Goal: Task Accomplishment & Management: Manage account settings

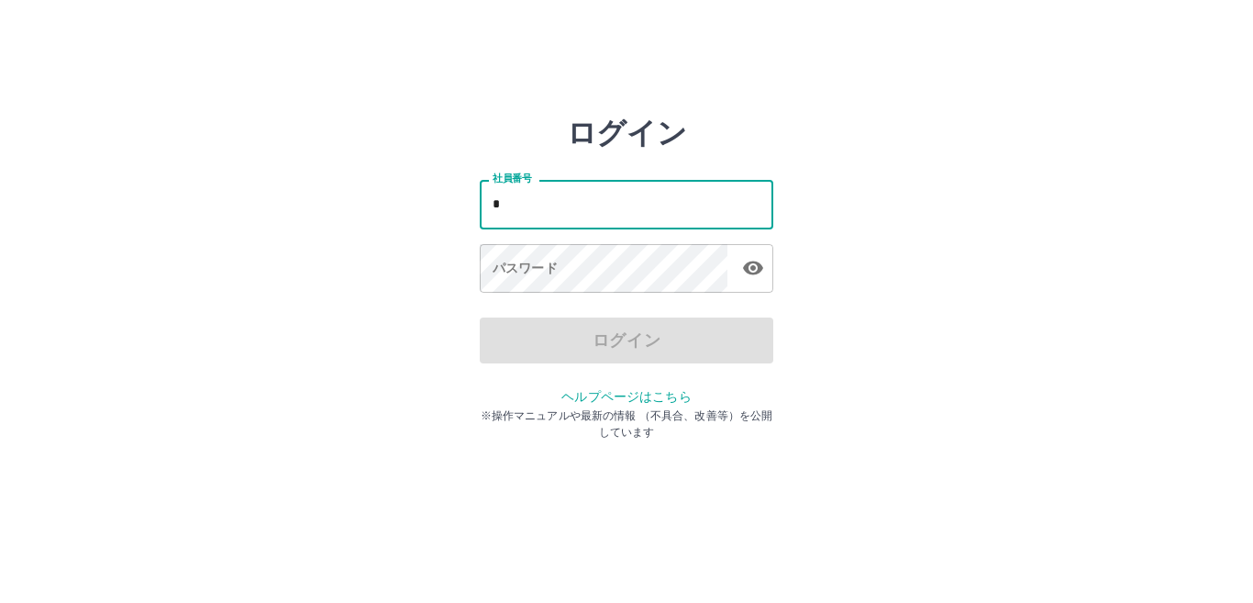
type input "*******"
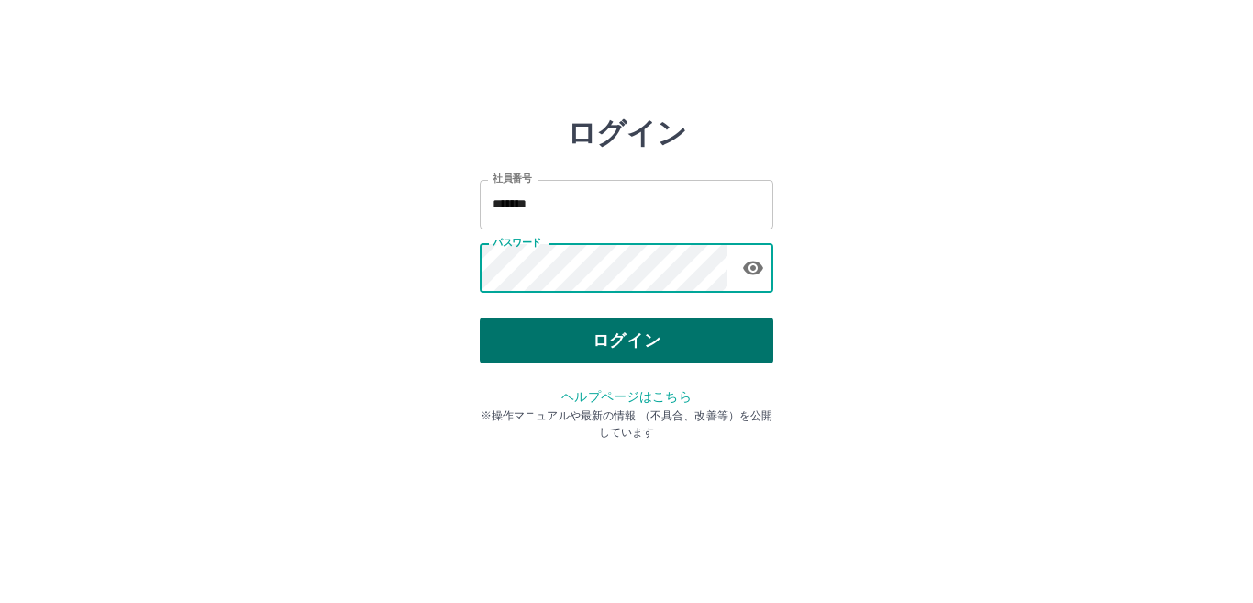
click at [536, 337] on button "ログイン" at bounding box center [627, 340] width 294 height 46
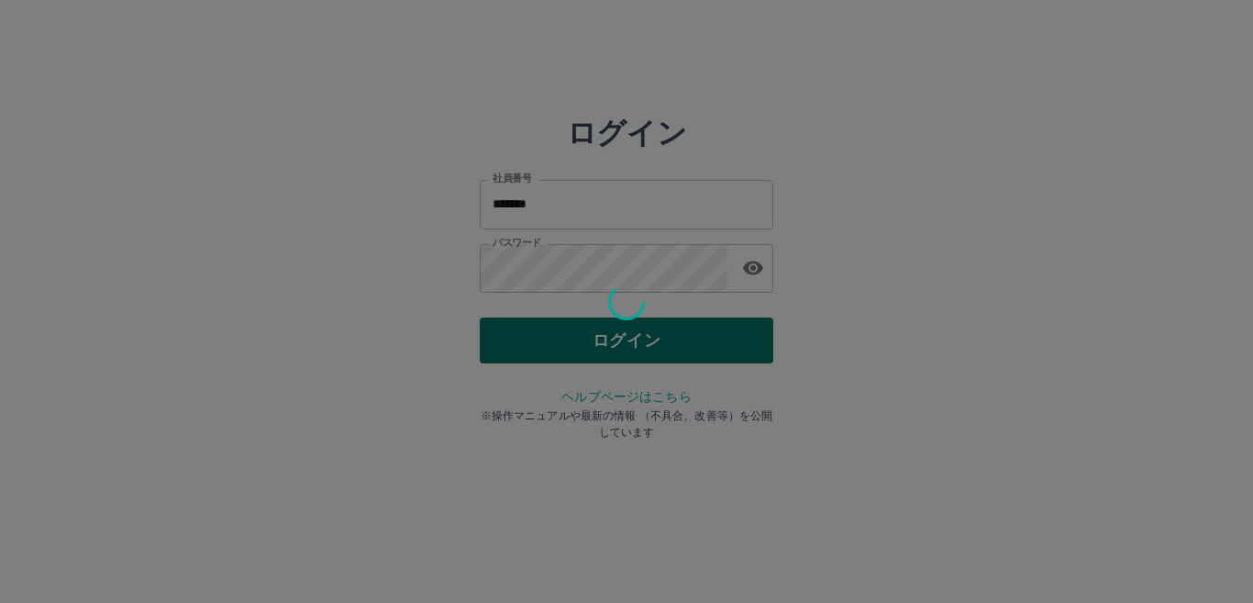
click at [480, 317] on button "ログイン" at bounding box center [627, 340] width 294 height 46
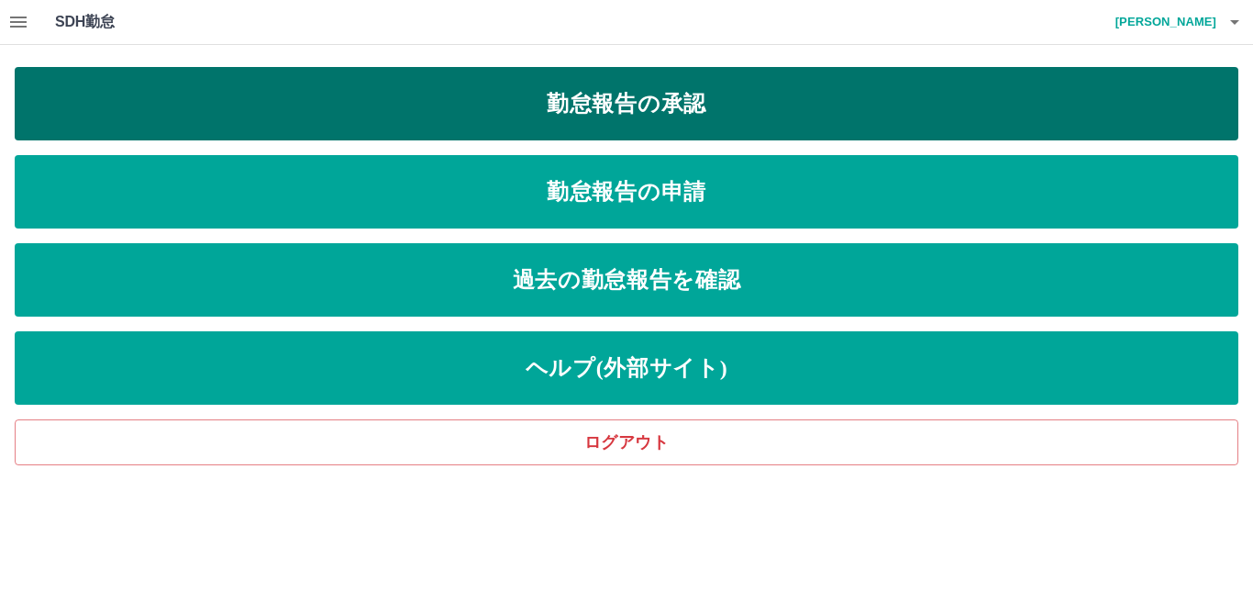
click at [590, 99] on link "勤怠報告の承認" at bounding box center [627, 103] width 1224 height 73
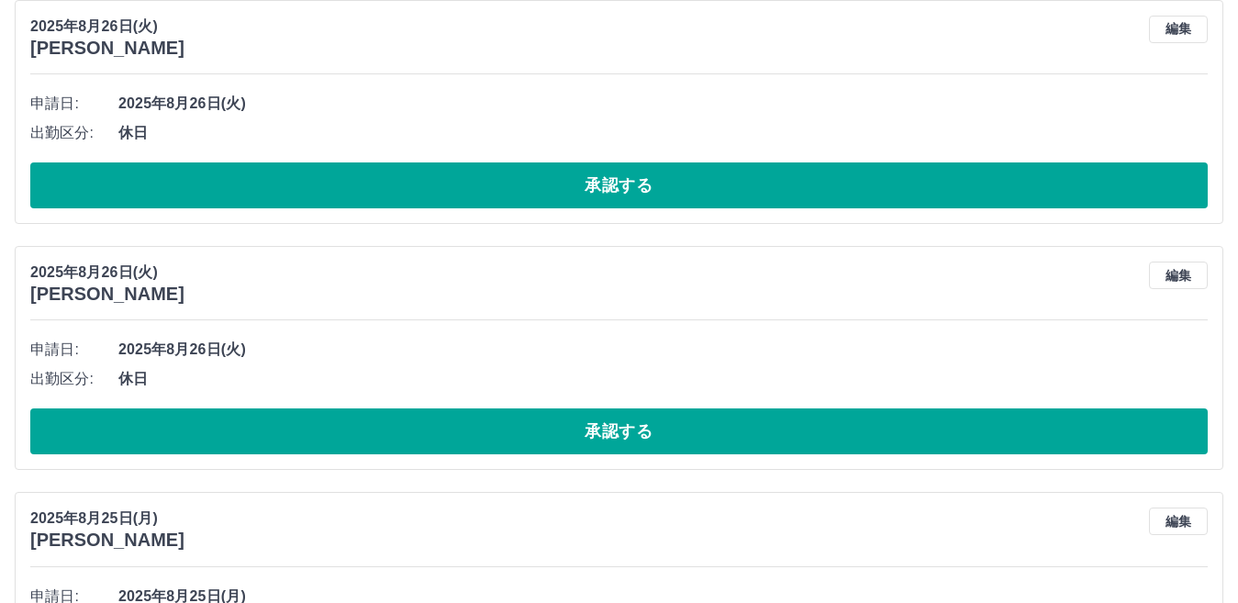
scroll to position [184, 0]
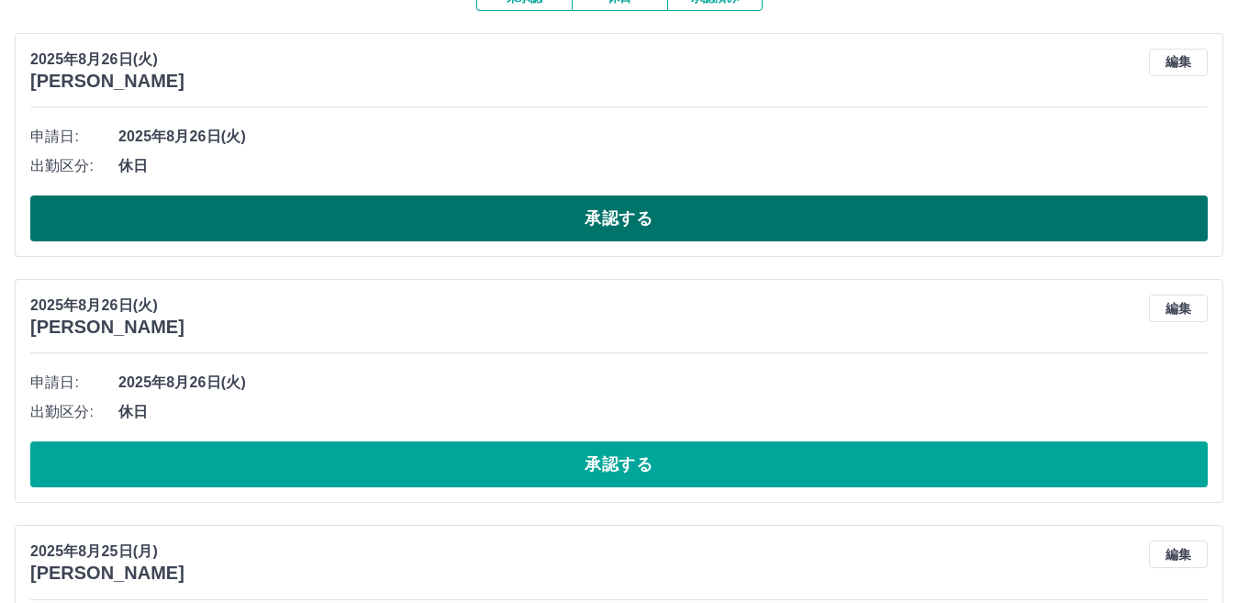
click at [568, 220] on button "承認する" at bounding box center [618, 218] width 1177 height 46
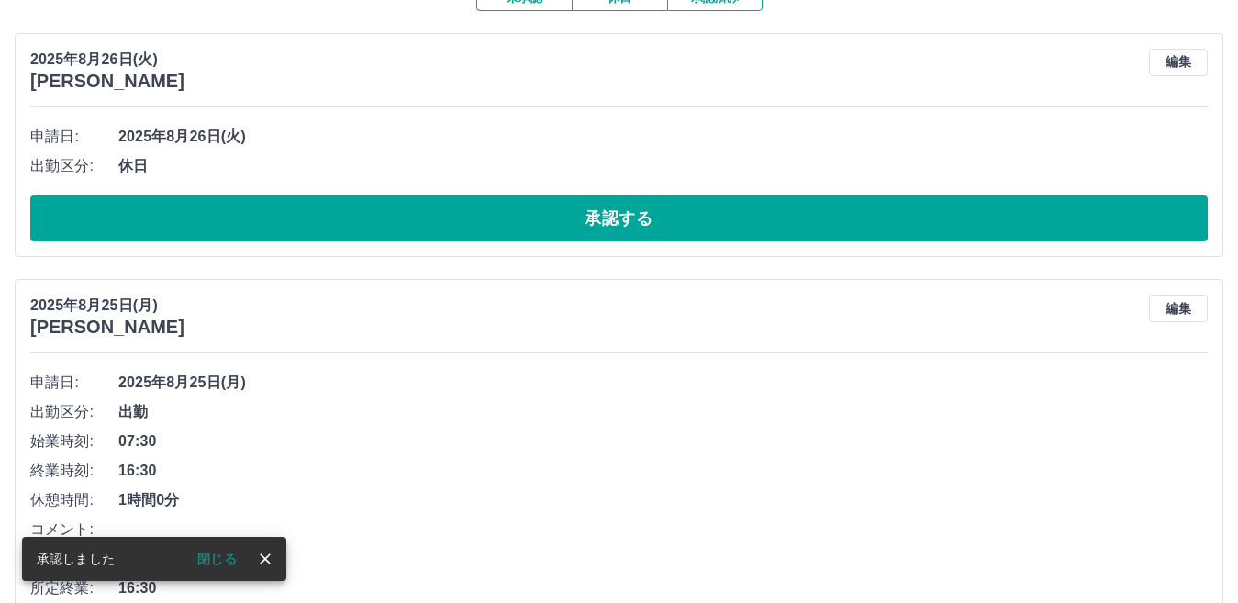
drag, startPoint x: 585, startPoint y: 211, endPoint x: 690, endPoint y: 195, distance: 105.8
click at [610, 206] on button "承認する" at bounding box center [618, 218] width 1177 height 46
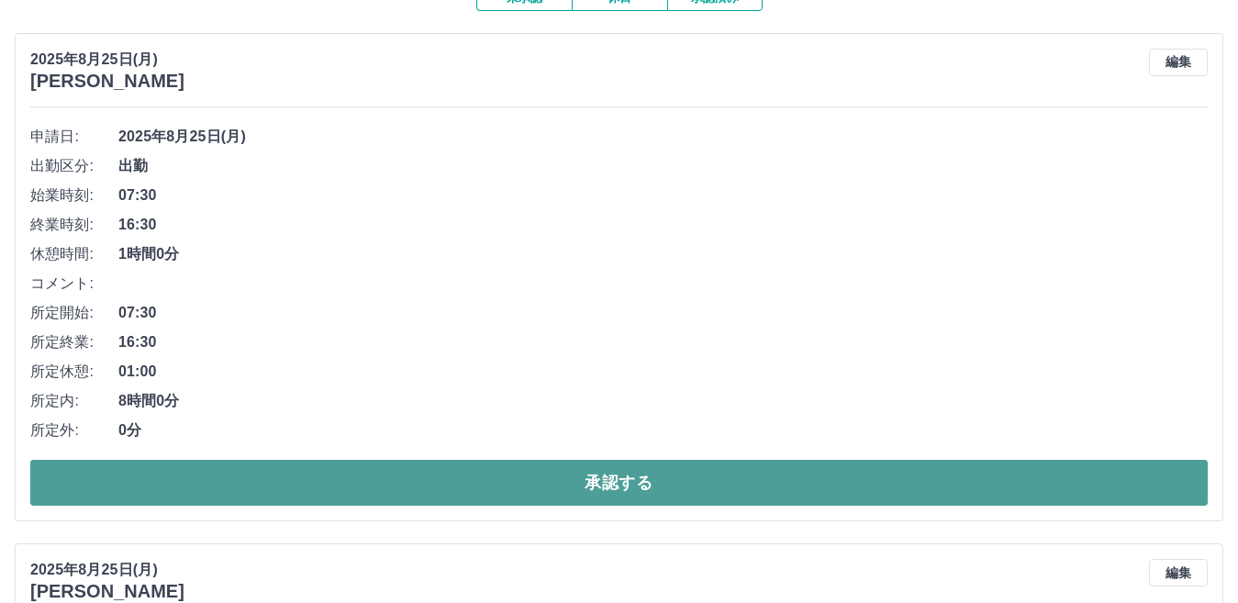
click at [611, 490] on button "承認する" at bounding box center [618, 483] width 1177 height 46
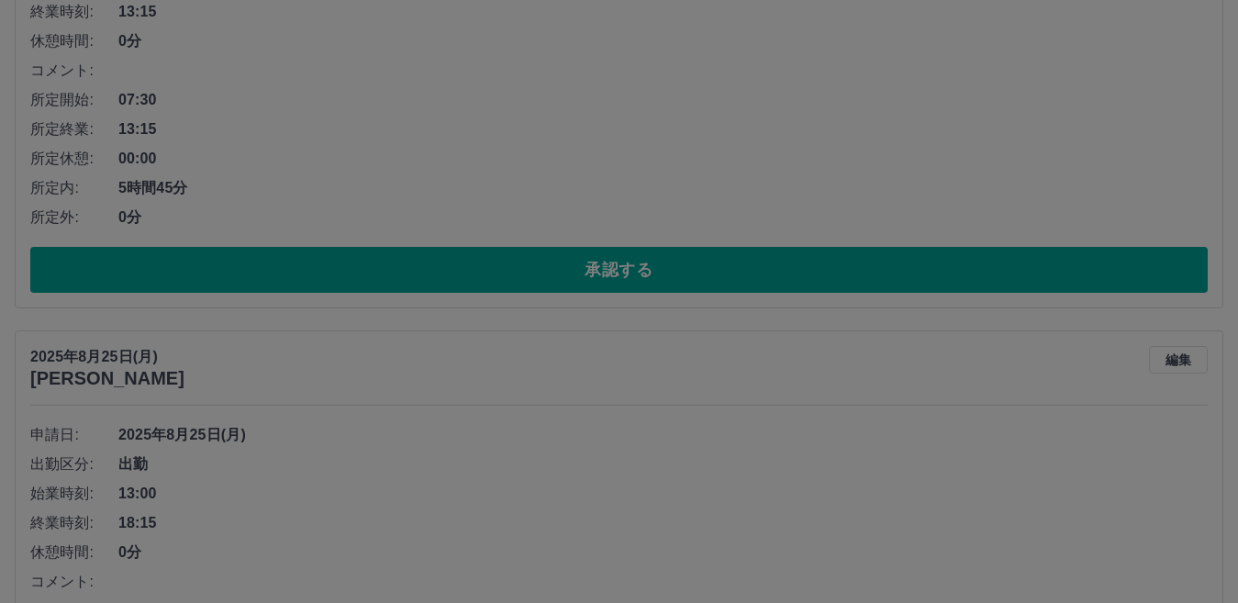
scroll to position [132, 0]
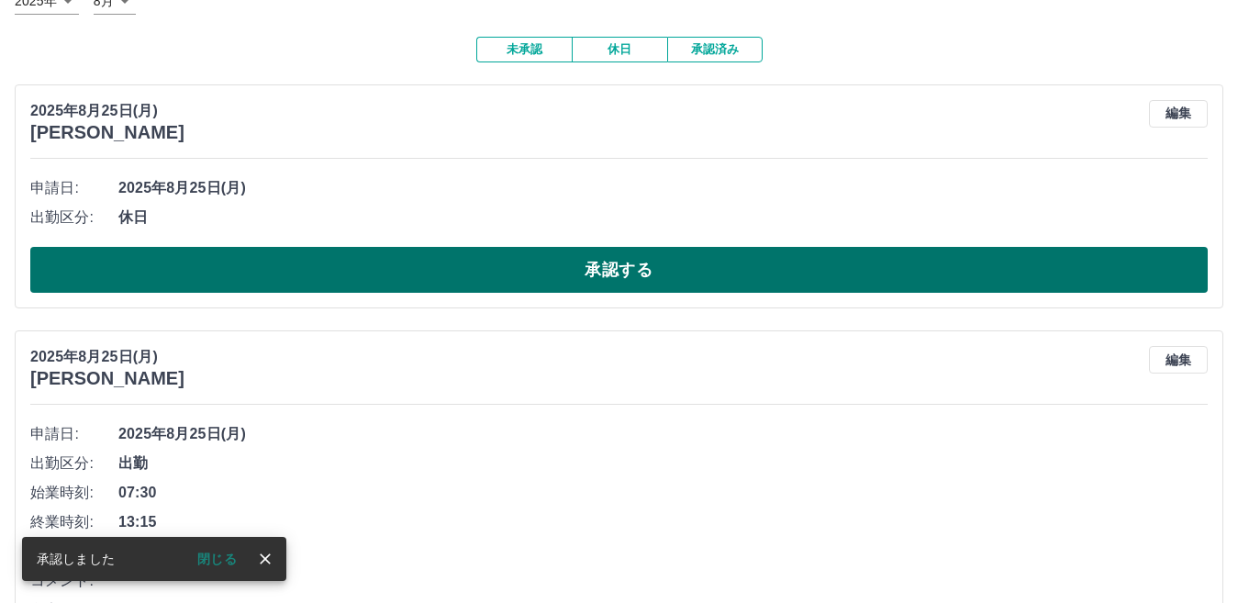
click at [629, 271] on button "承認する" at bounding box center [618, 270] width 1177 height 46
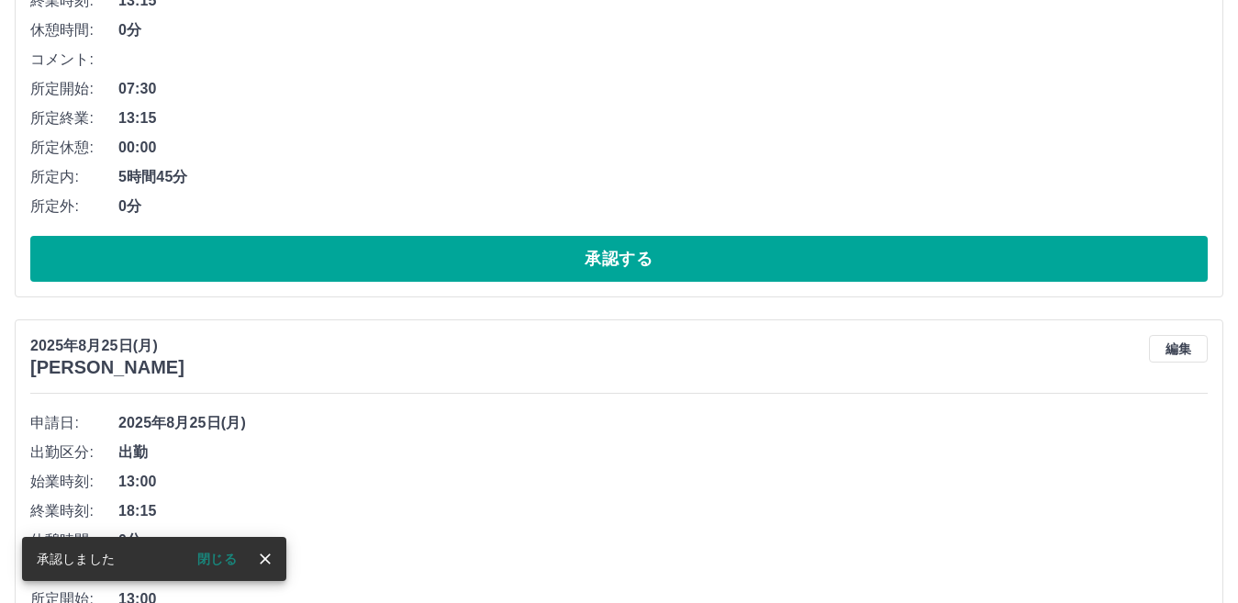
scroll to position [161, 0]
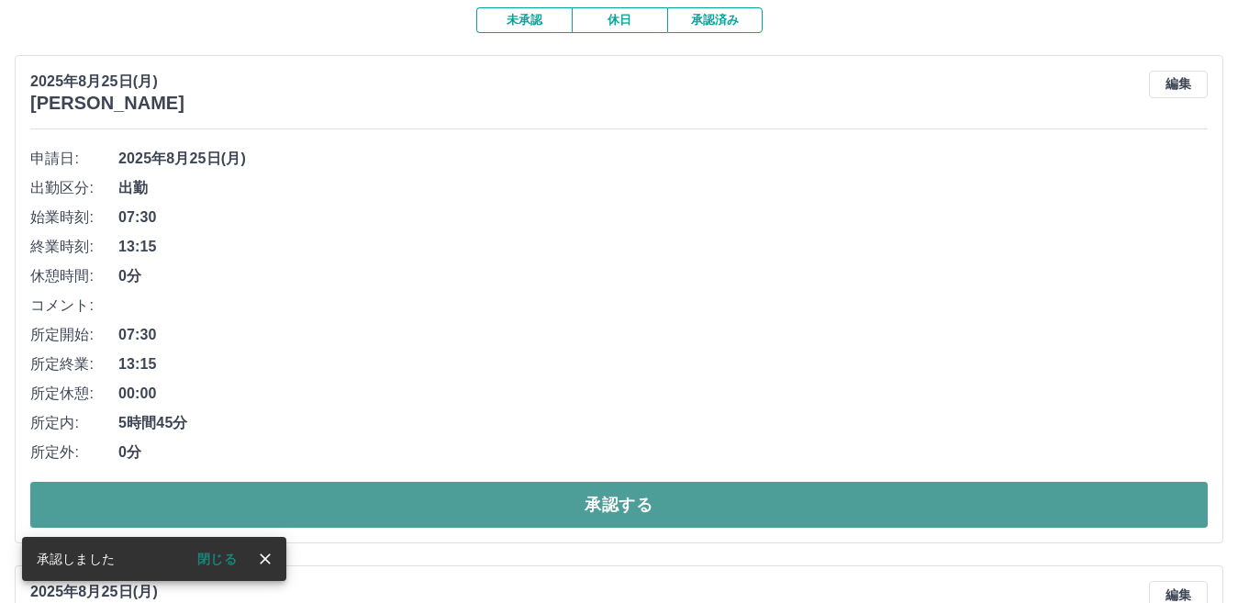
click at [636, 517] on button "承認する" at bounding box center [618, 505] width 1177 height 46
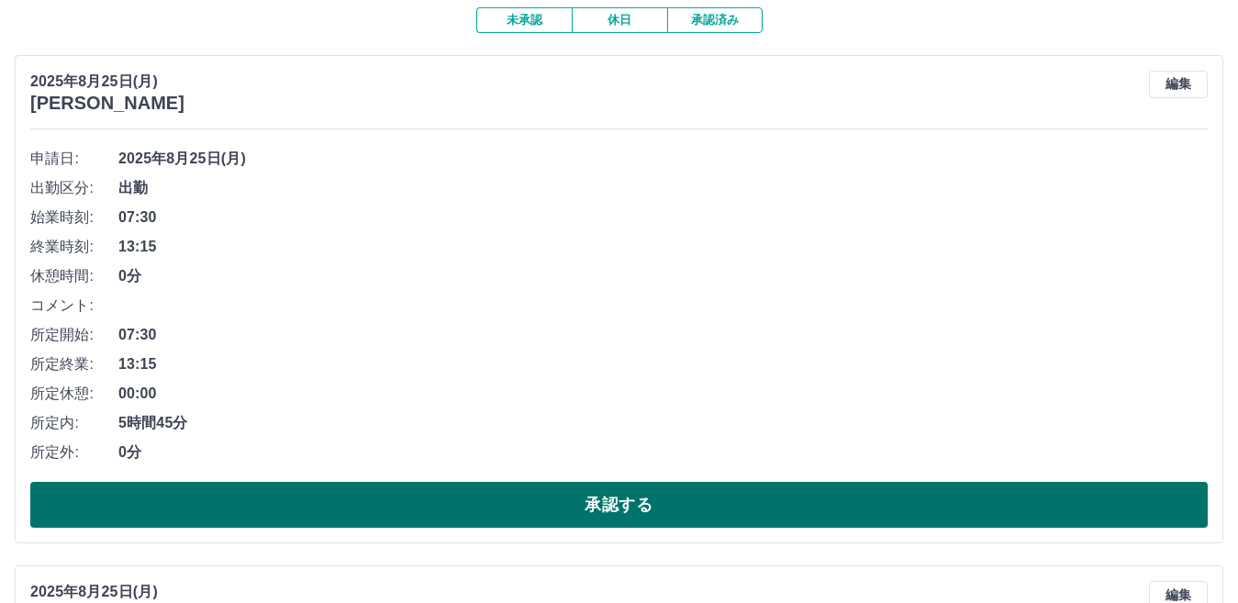
click at [519, 508] on button "承認する" at bounding box center [618, 505] width 1177 height 46
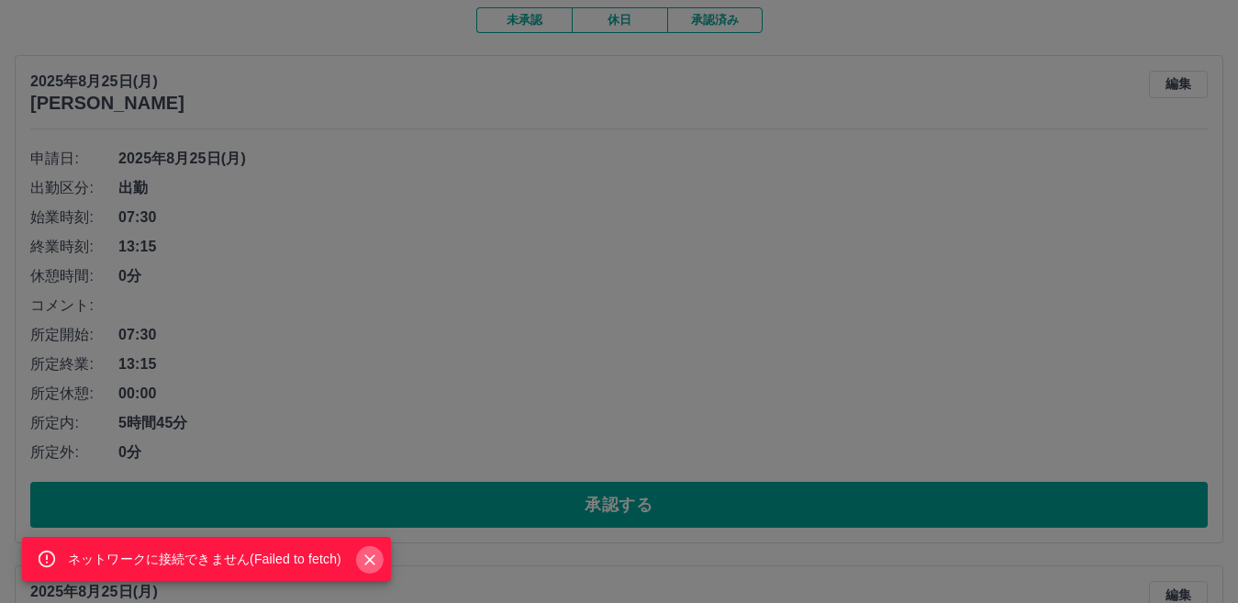
click at [372, 562] on icon "Close" at bounding box center [369, 559] width 11 height 11
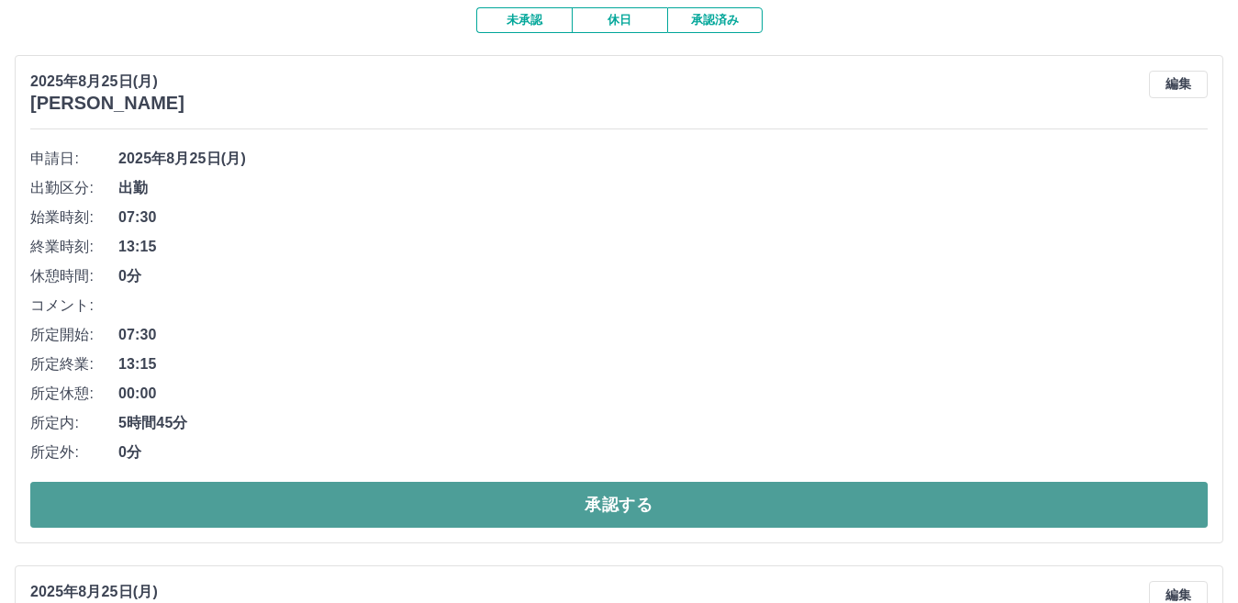
click at [696, 492] on button "承認する" at bounding box center [618, 505] width 1177 height 46
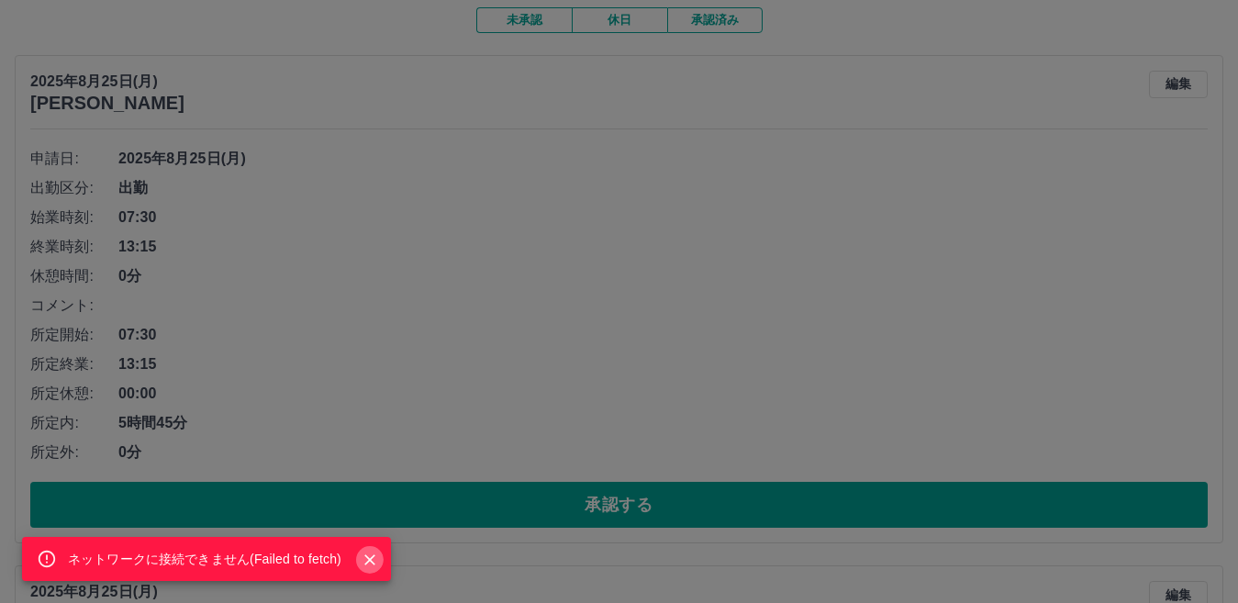
click at [369, 555] on icon "Close" at bounding box center [370, 560] width 18 height 18
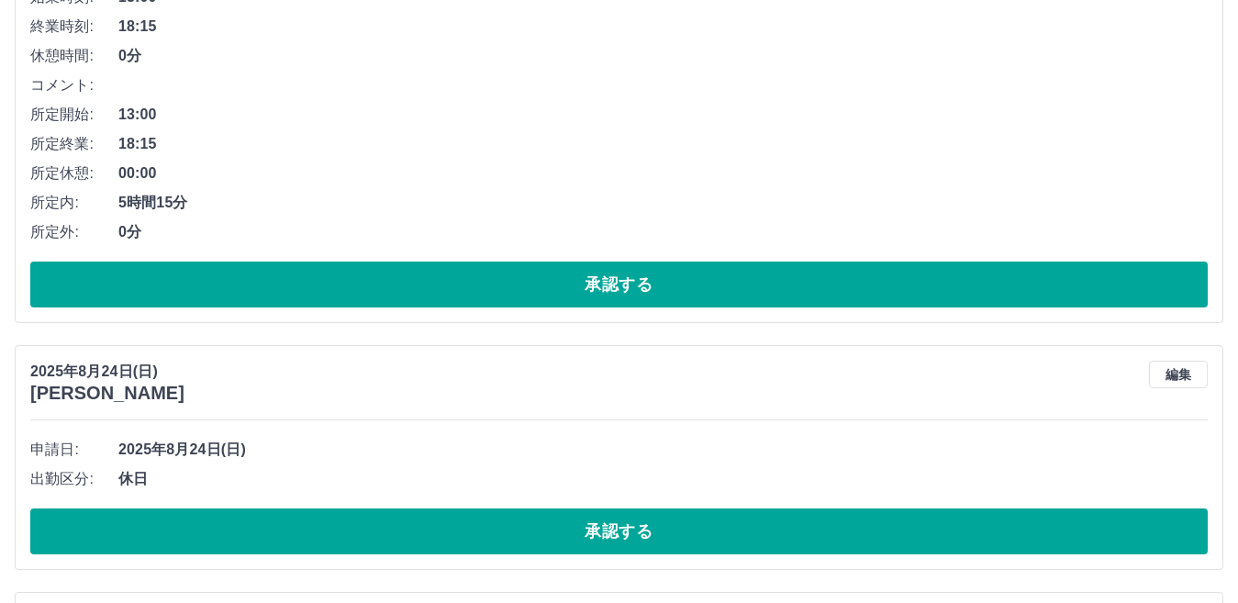
scroll to position [2455, 0]
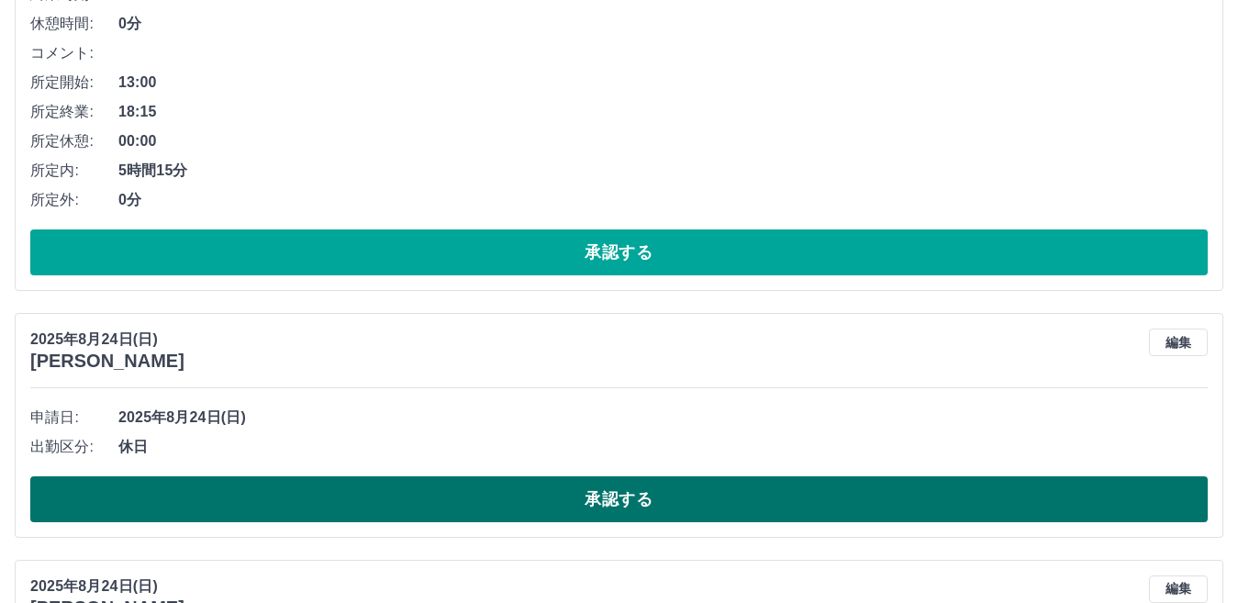
click at [633, 503] on button "承認する" at bounding box center [618, 499] width 1177 height 46
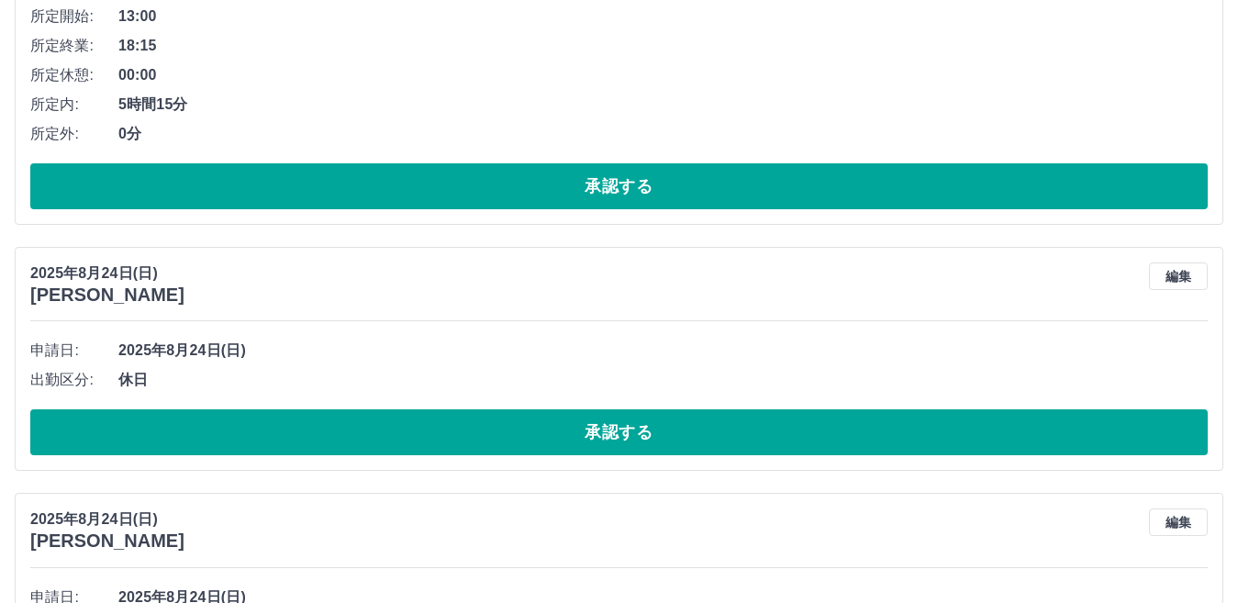
scroll to position [2110, 0]
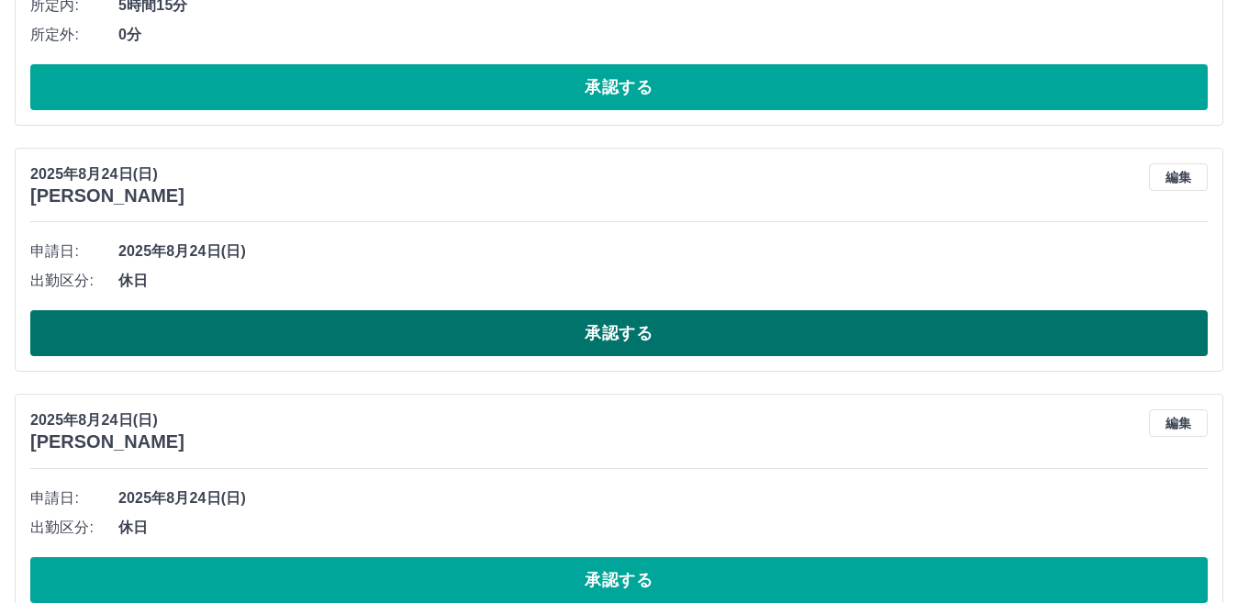
click at [629, 336] on button "承認する" at bounding box center [618, 333] width 1177 height 46
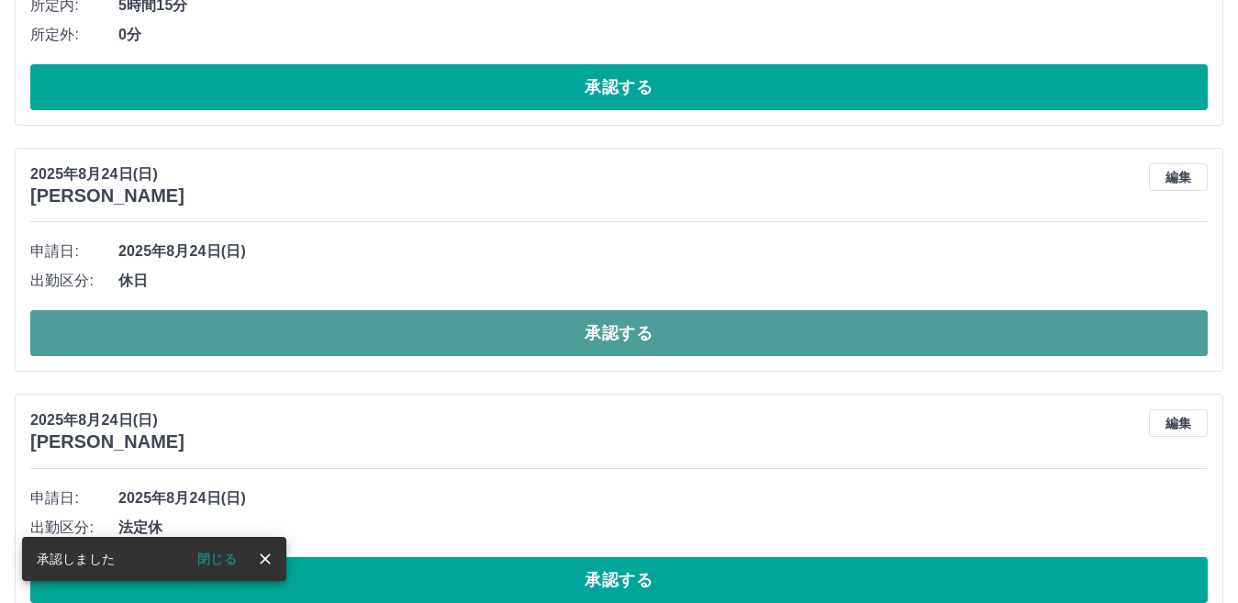
click at [619, 332] on button "承認する" at bounding box center [618, 333] width 1177 height 46
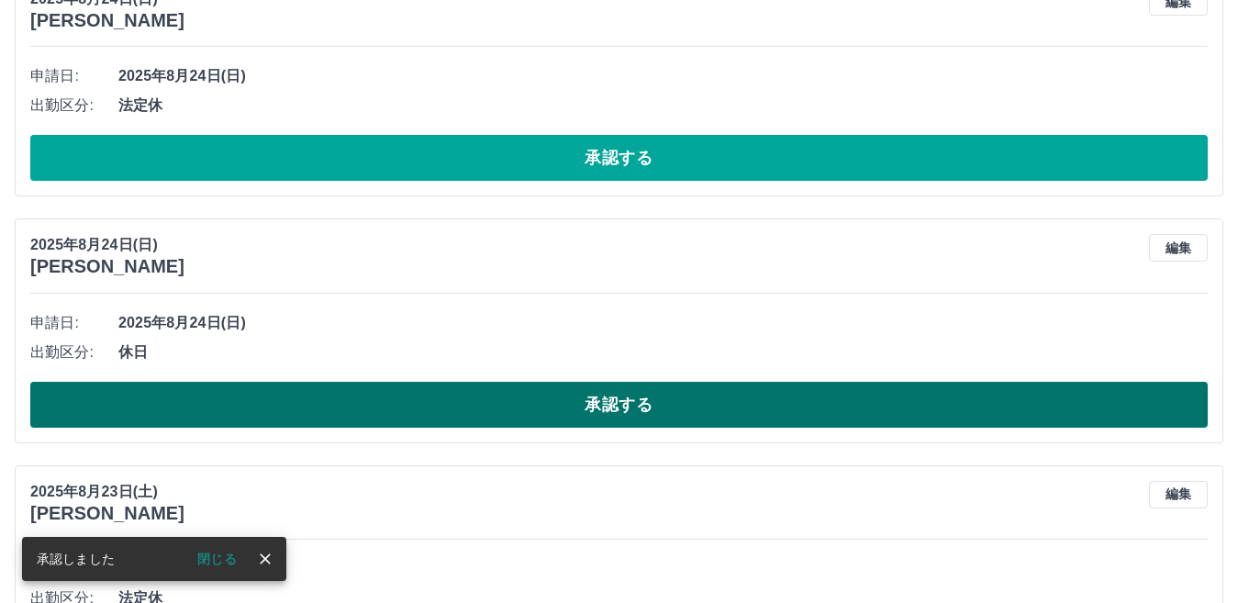
scroll to position [2294, 0]
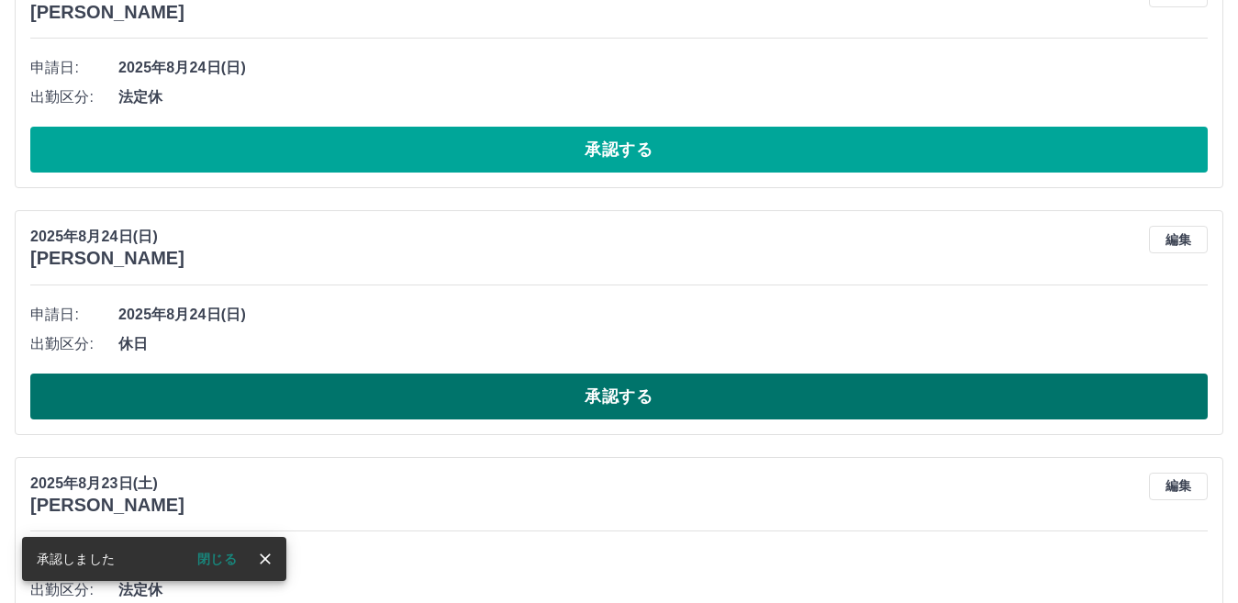
click at [594, 404] on button "承認する" at bounding box center [618, 396] width 1177 height 46
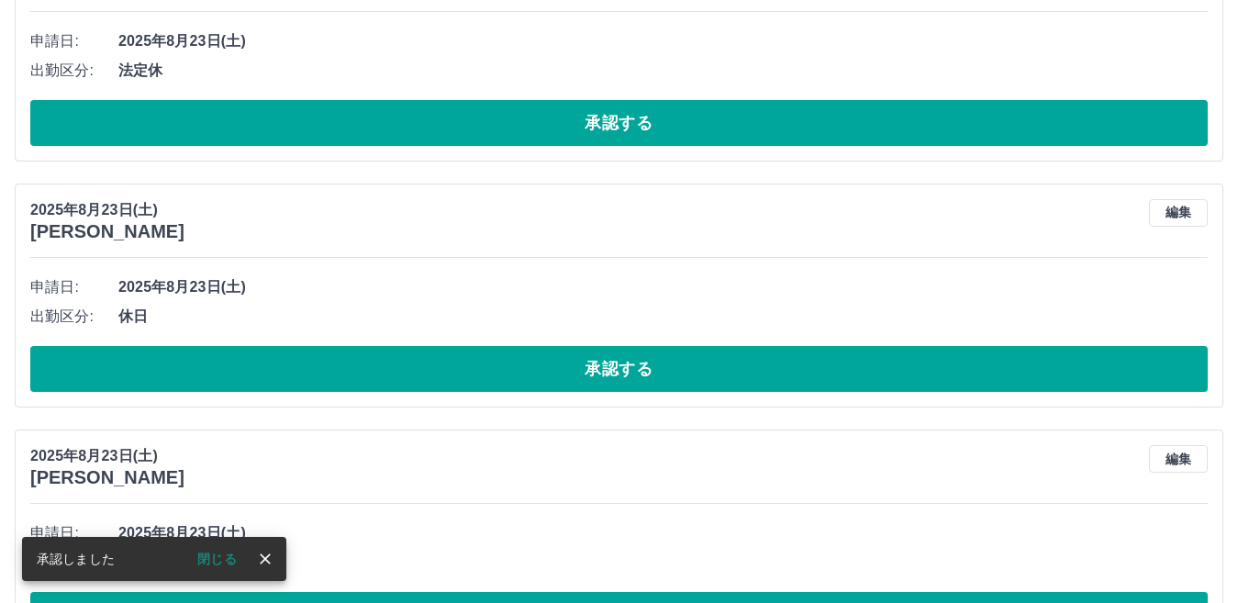
scroll to position [2569, 0]
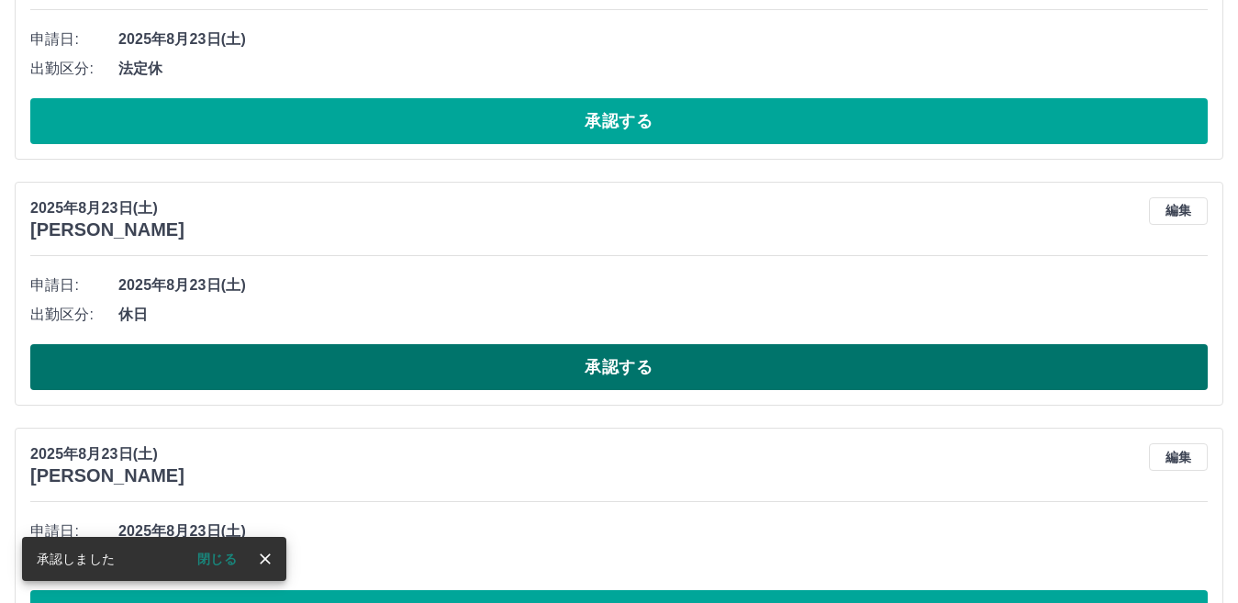
click at [641, 371] on button "承認する" at bounding box center [618, 367] width 1177 height 46
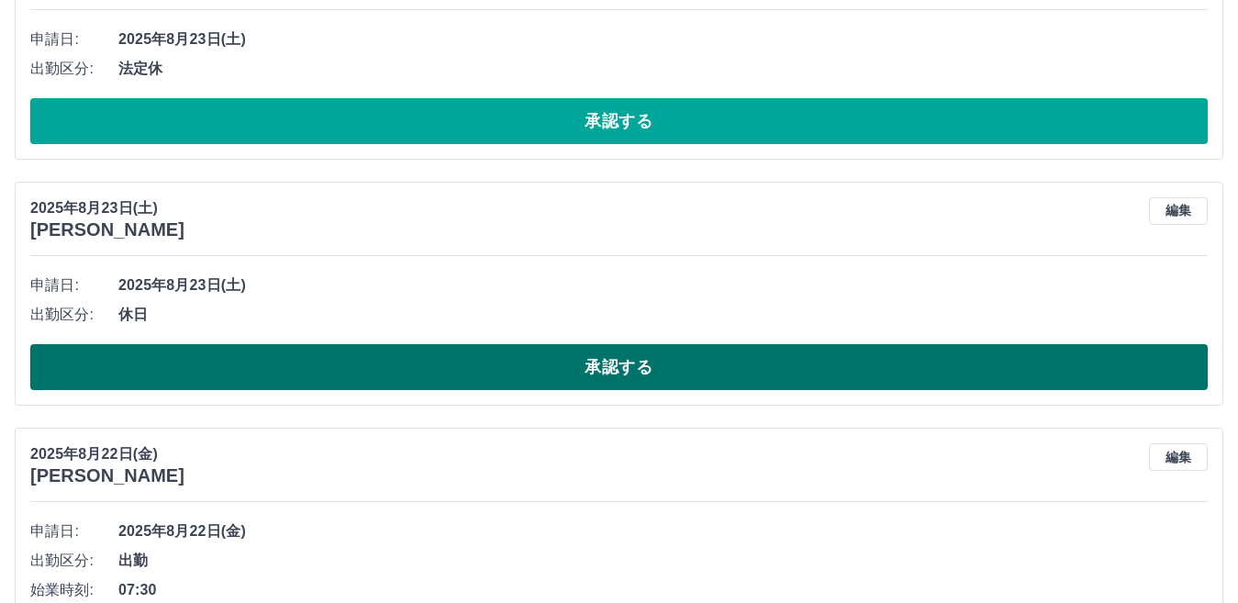
click at [660, 358] on button "承認する" at bounding box center [618, 367] width 1177 height 46
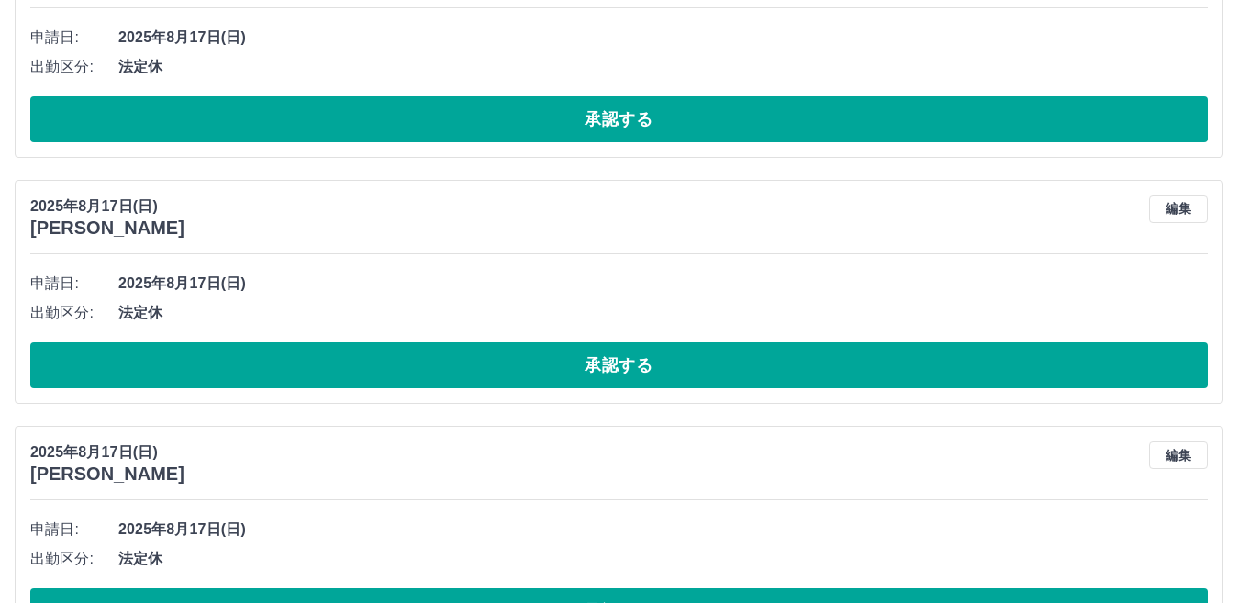
scroll to position [3854, 0]
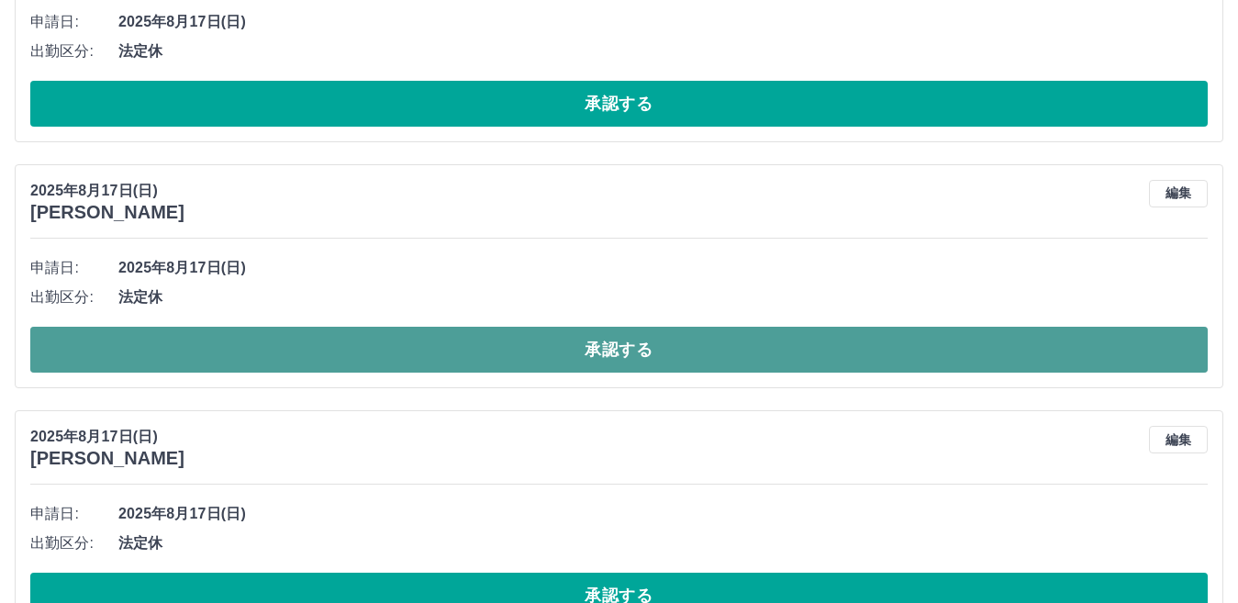
click at [523, 343] on button "承認する" at bounding box center [618, 350] width 1177 height 46
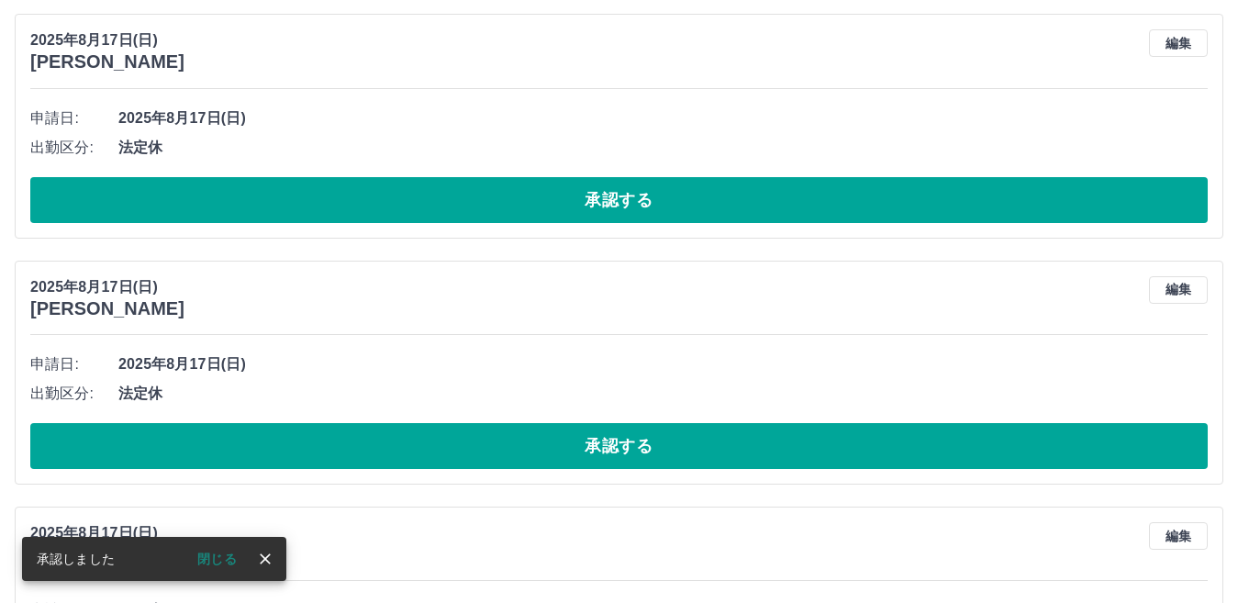
scroll to position [4250, 0]
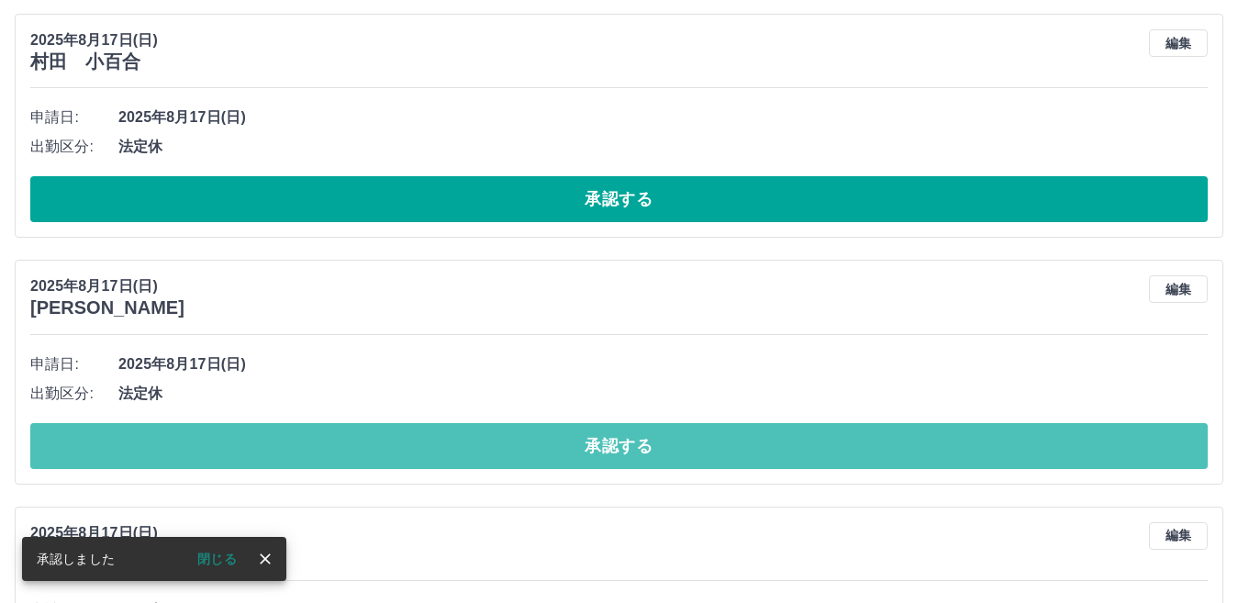
click at [628, 446] on button "承認する" at bounding box center [618, 446] width 1177 height 46
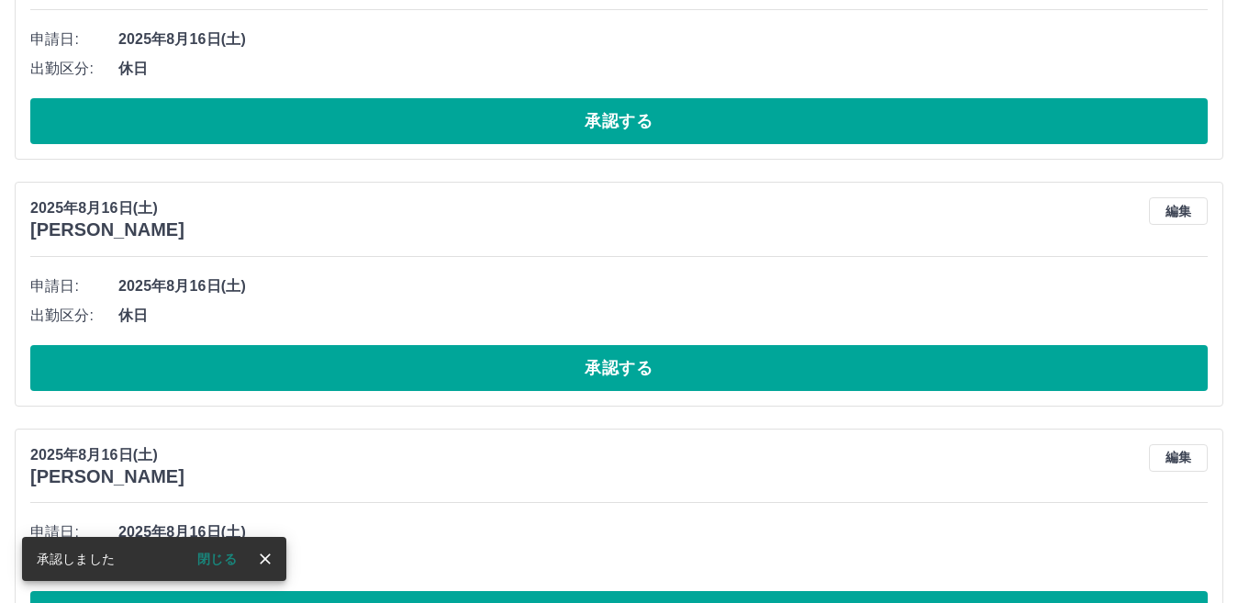
scroll to position [5076, 0]
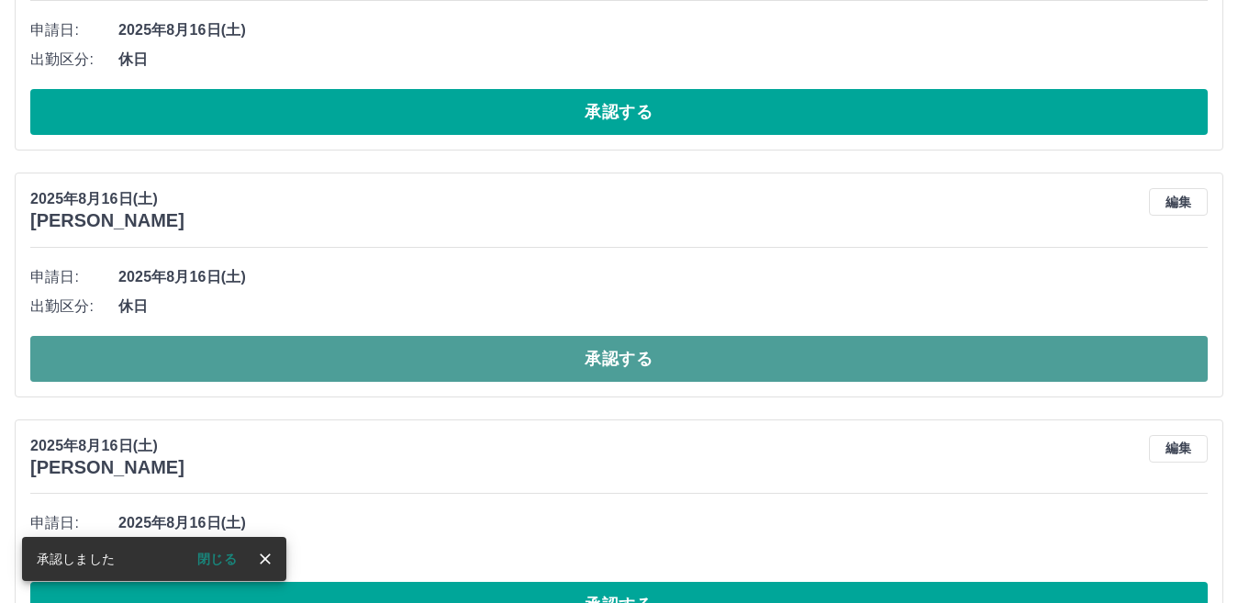
click at [633, 362] on button "承認する" at bounding box center [618, 359] width 1177 height 46
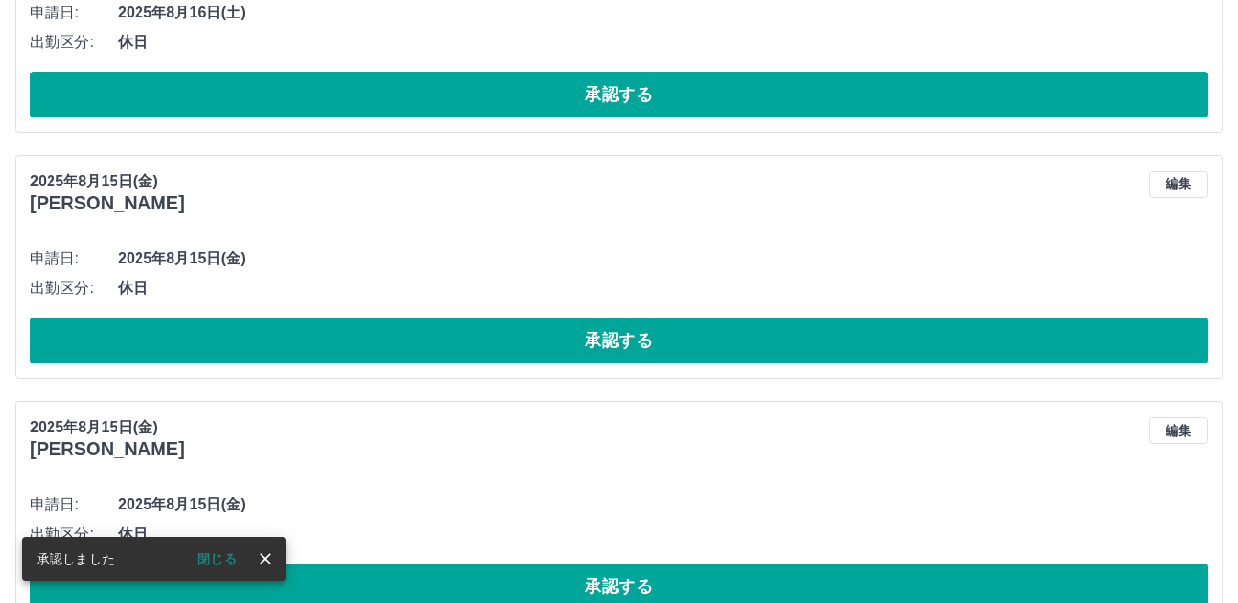
scroll to position [5351, 0]
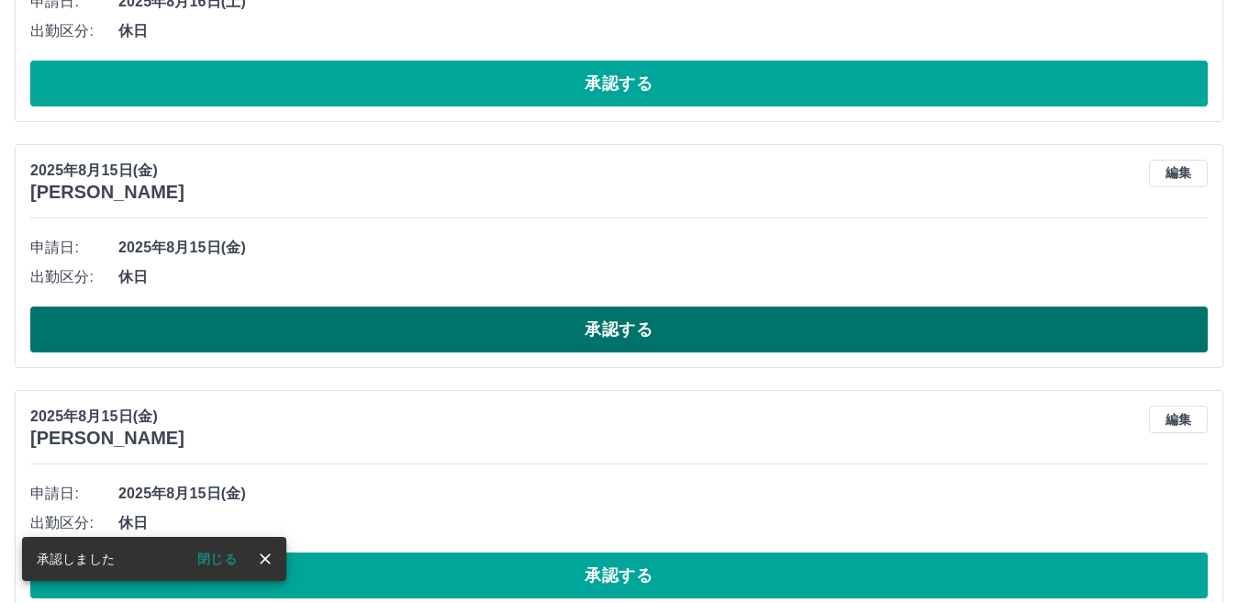
click at [604, 329] on button "承認する" at bounding box center [618, 329] width 1177 height 46
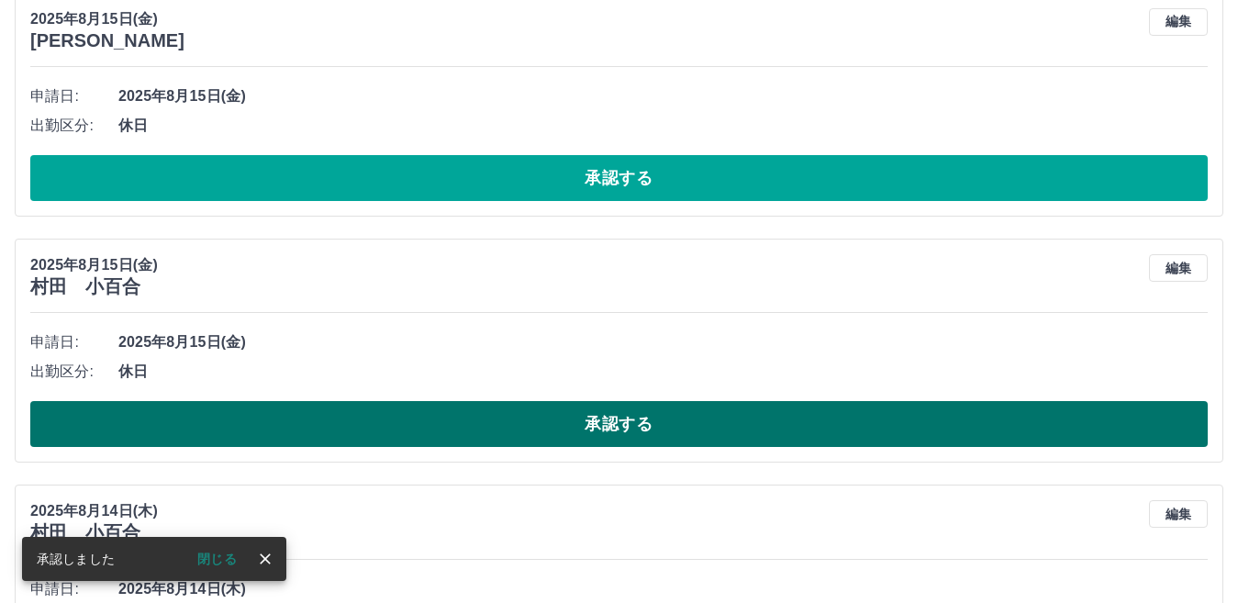
scroll to position [5535, 0]
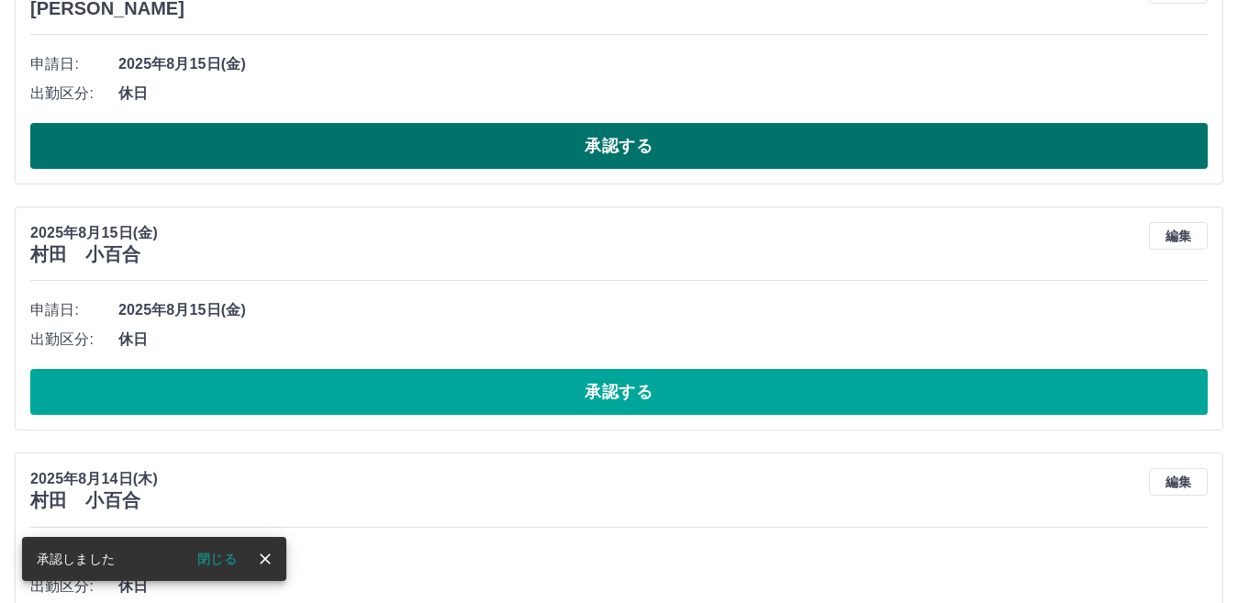
click at [609, 138] on button "承認する" at bounding box center [618, 146] width 1177 height 46
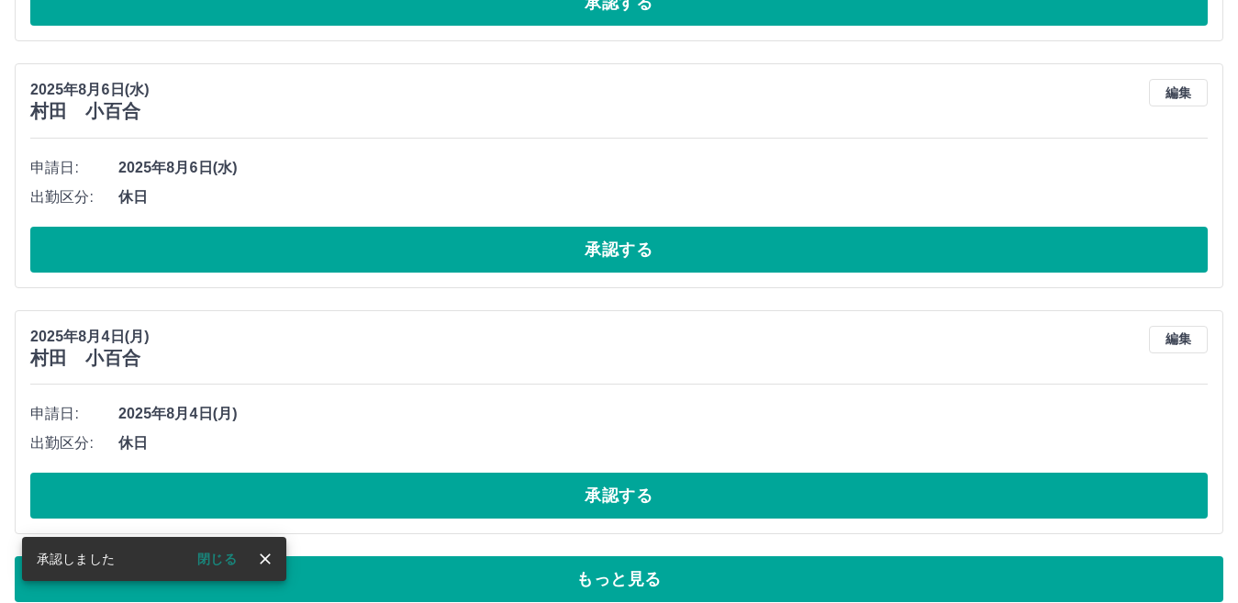
scroll to position [7424, 0]
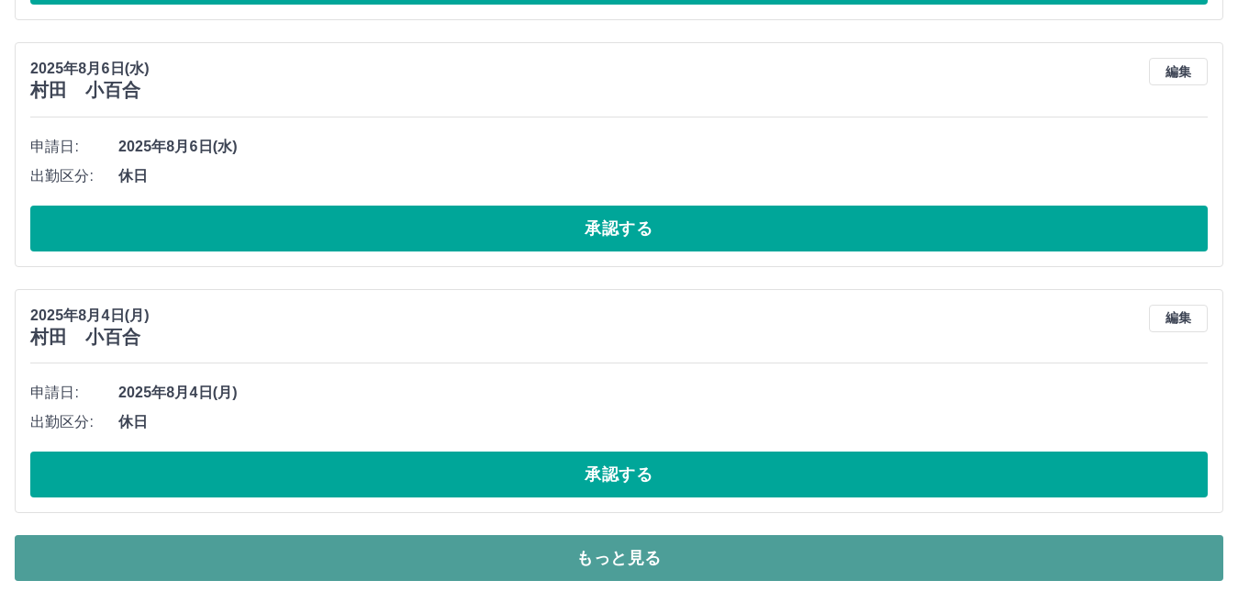
click at [651, 560] on button "もっと見る" at bounding box center [619, 558] width 1208 height 46
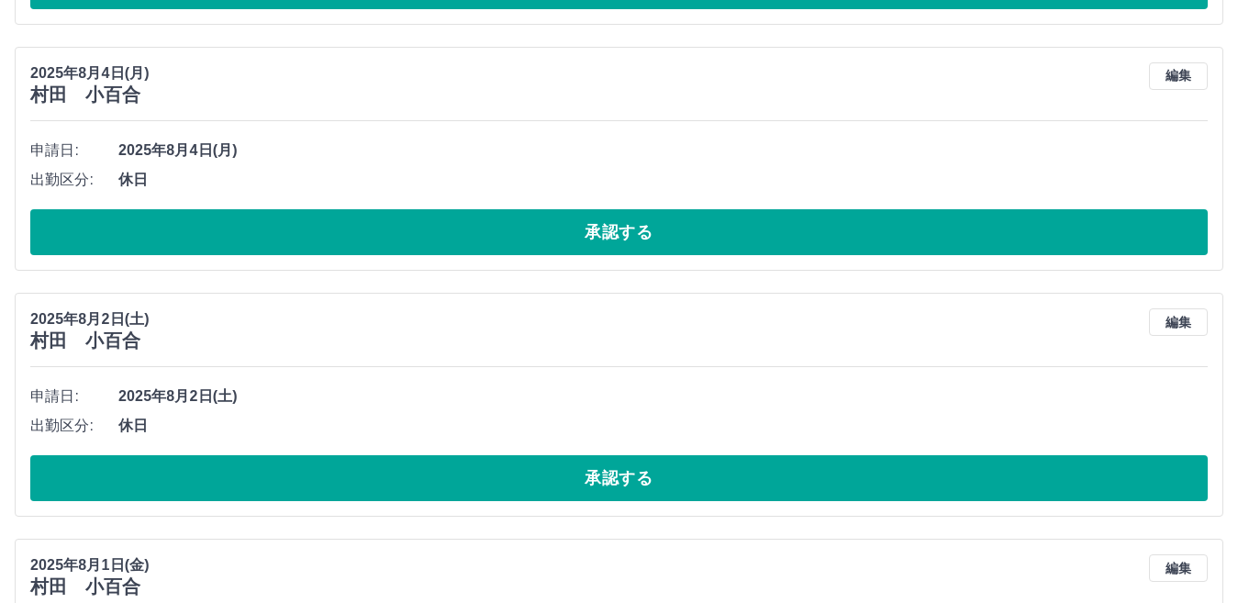
scroll to position [7573, 0]
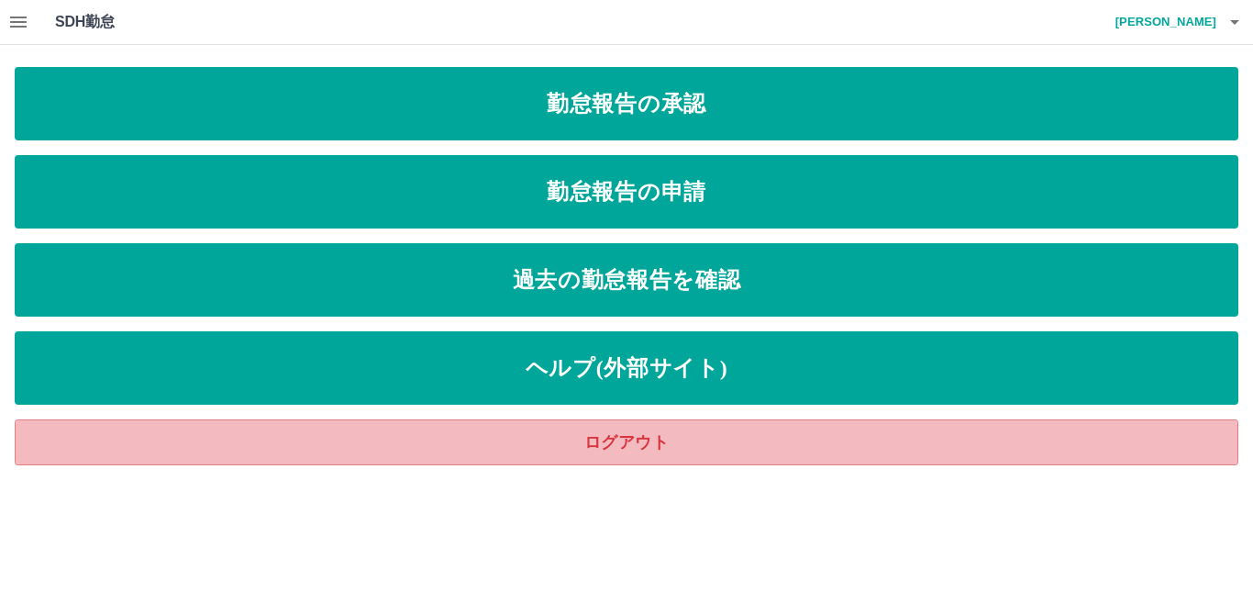
click at [612, 440] on link "ログアウト" at bounding box center [627, 442] width 1224 height 46
